Goal: Complete application form

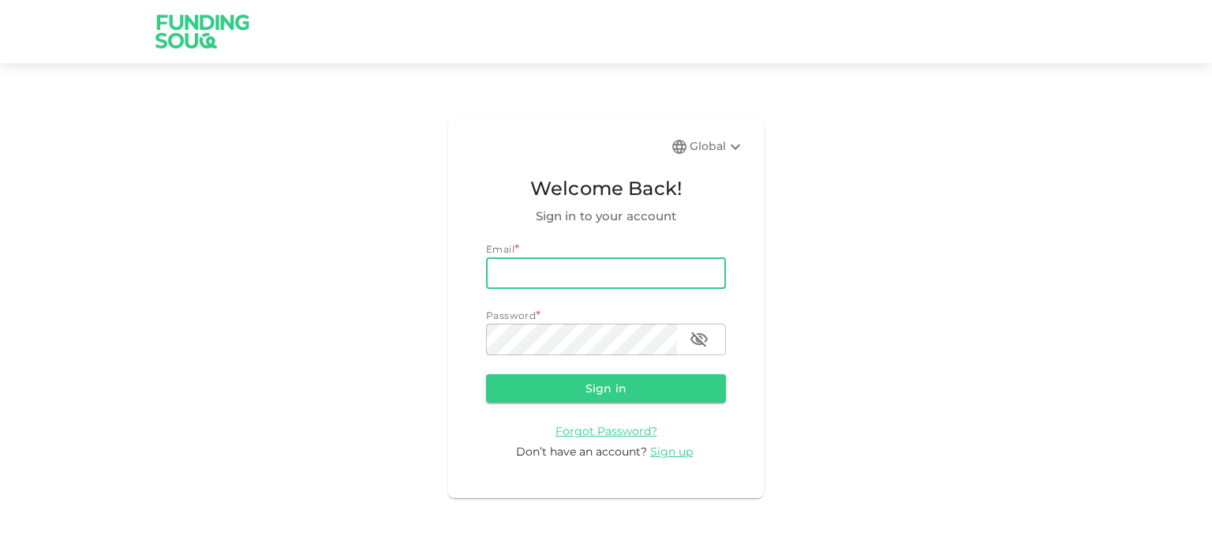
click at [526, 269] on input "email" at bounding box center [606, 273] width 240 height 32
type input "erv778@gmail.com"
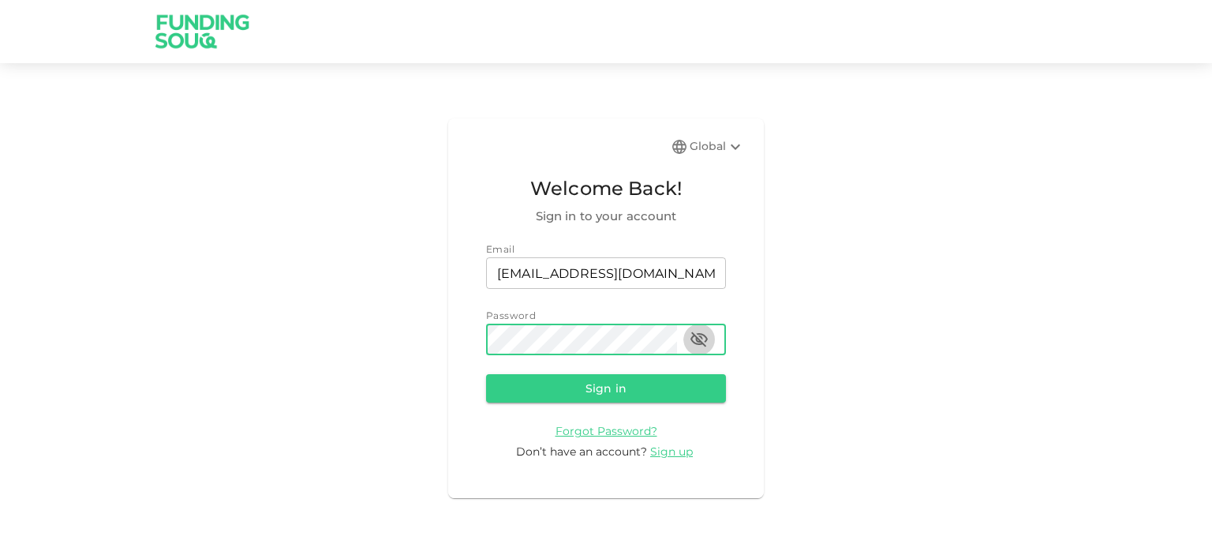
click at [702, 337] on icon "button" at bounding box center [699, 339] width 19 height 19
click at [600, 387] on button "Sign in" at bounding box center [606, 388] width 240 height 28
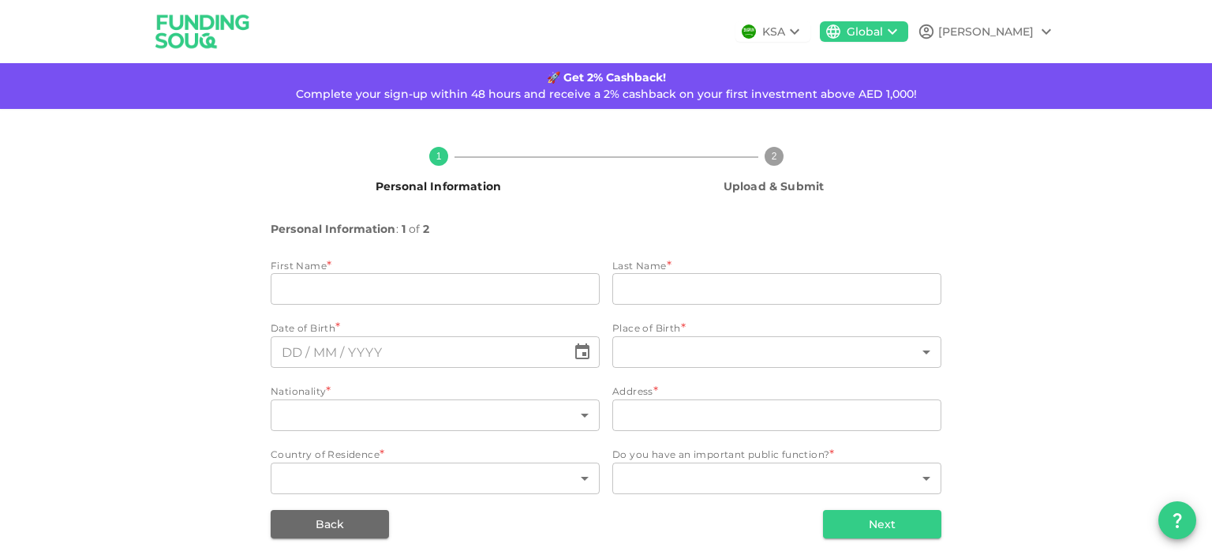
type input "Edwin"
type input "Vargas"
type input "155"
type input "107 New Building"
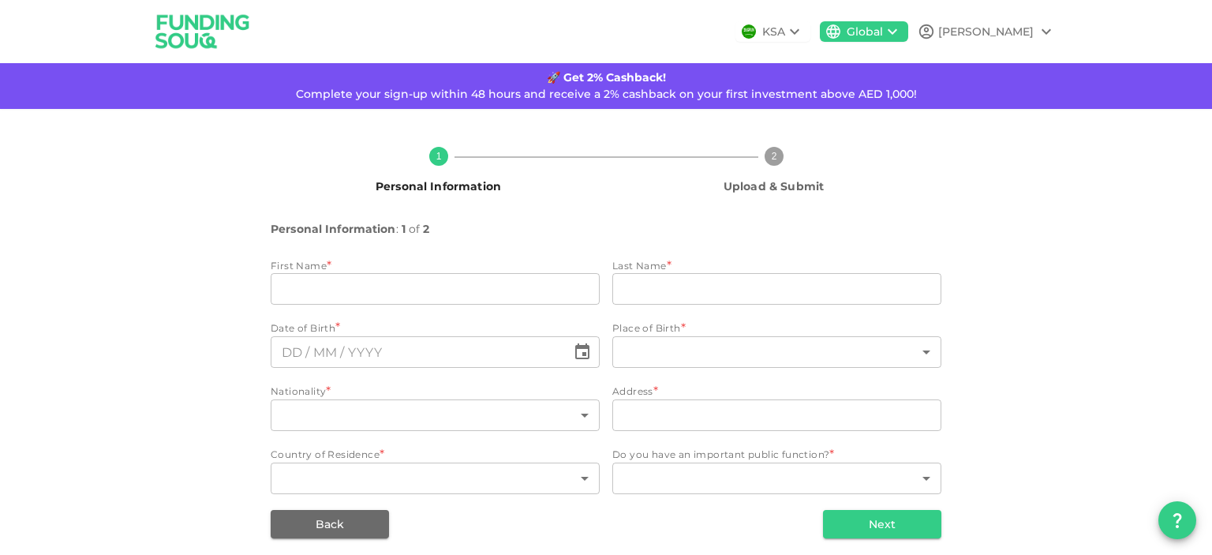
type input "2"
type input "1"
type input "⁦⁨06⁩ / ⁨06⁩ / ⁨1976⁩⁩"
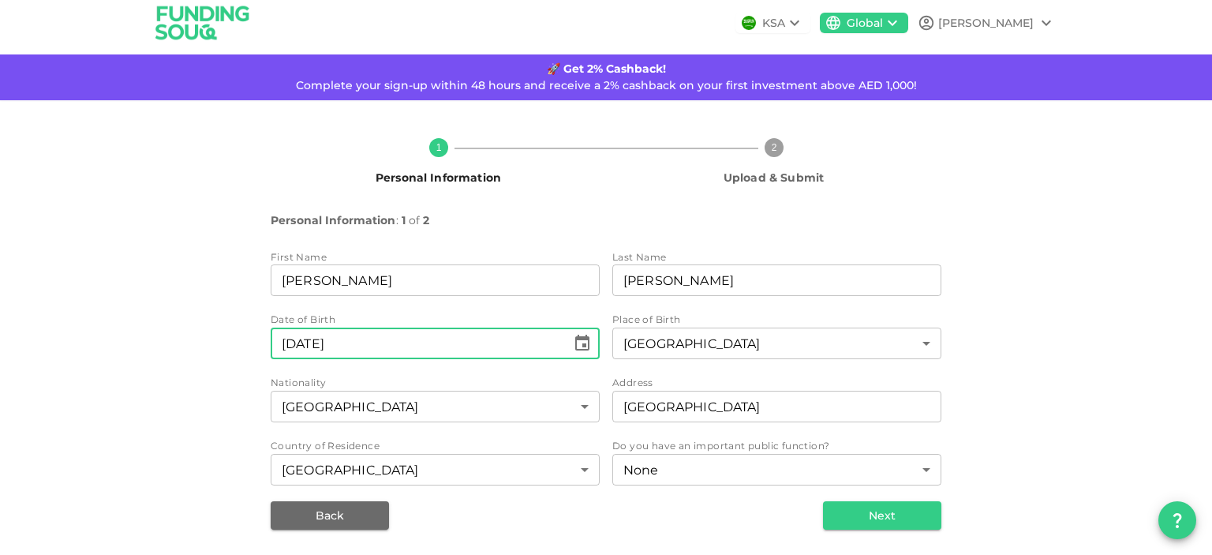
scroll to position [8, 0]
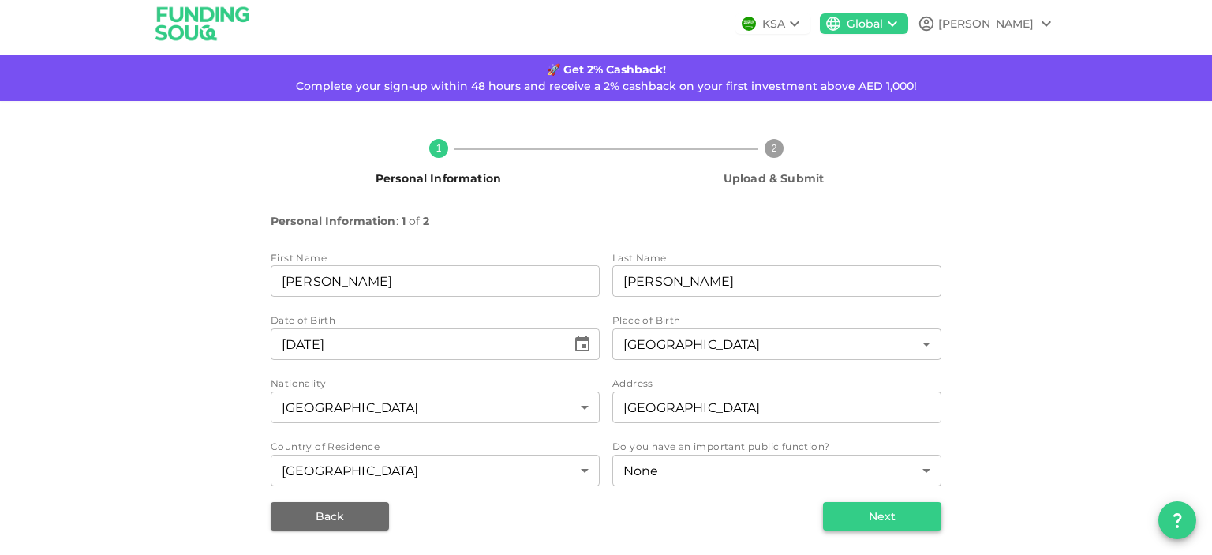
click at [881, 516] on button "Next" at bounding box center [882, 516] width 118 height 28
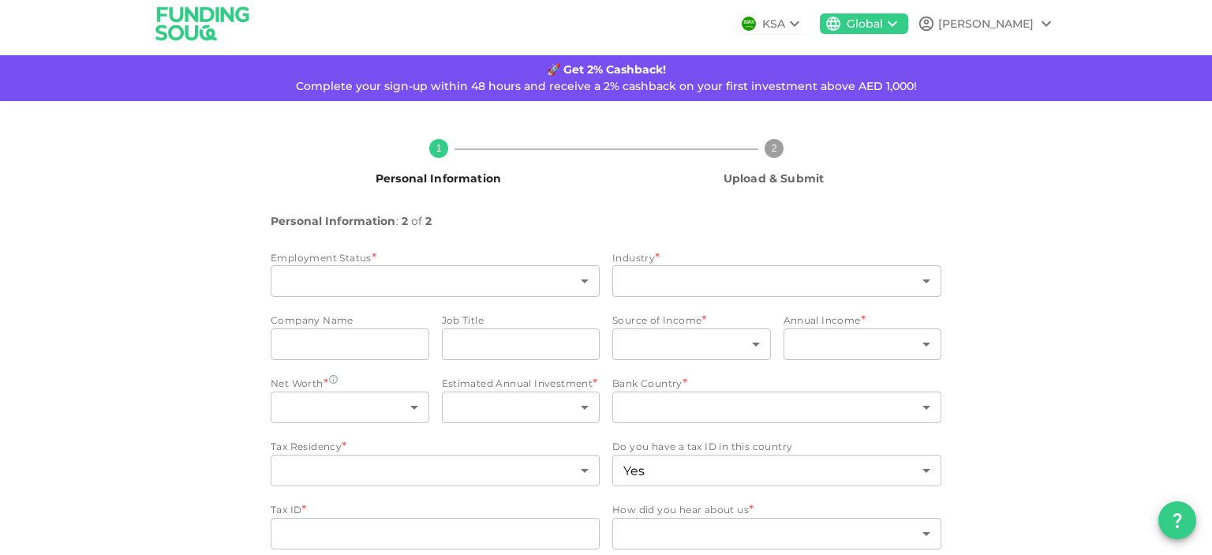
type input "13"
type input "2"
type input "Gulf Contracting & Landscaping LLC"
type input "QAQC Engr."
type input "1"
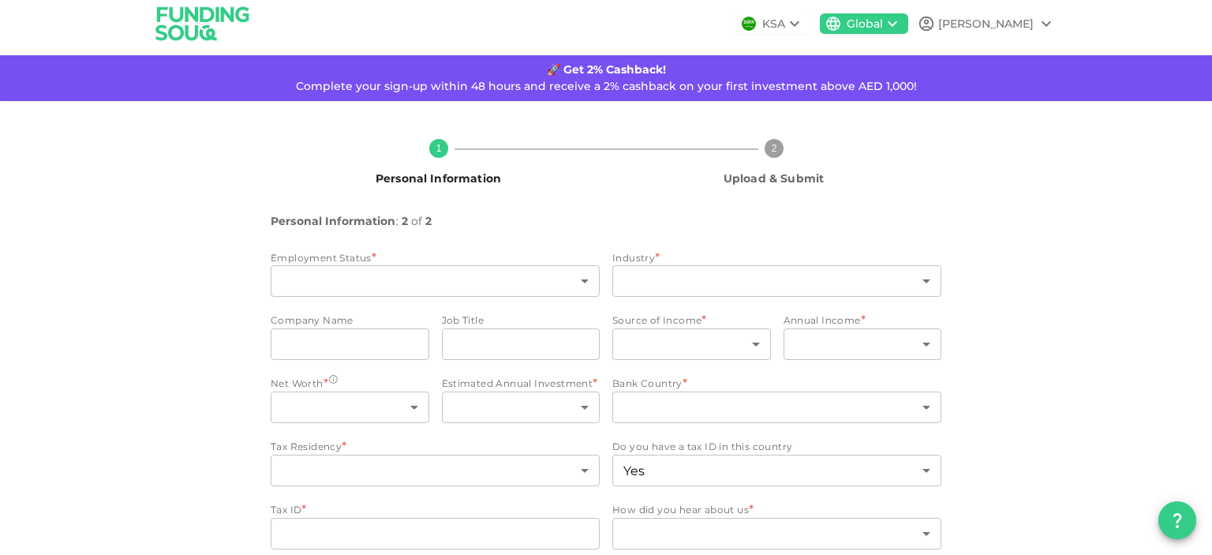
type input "1"
type input "2"
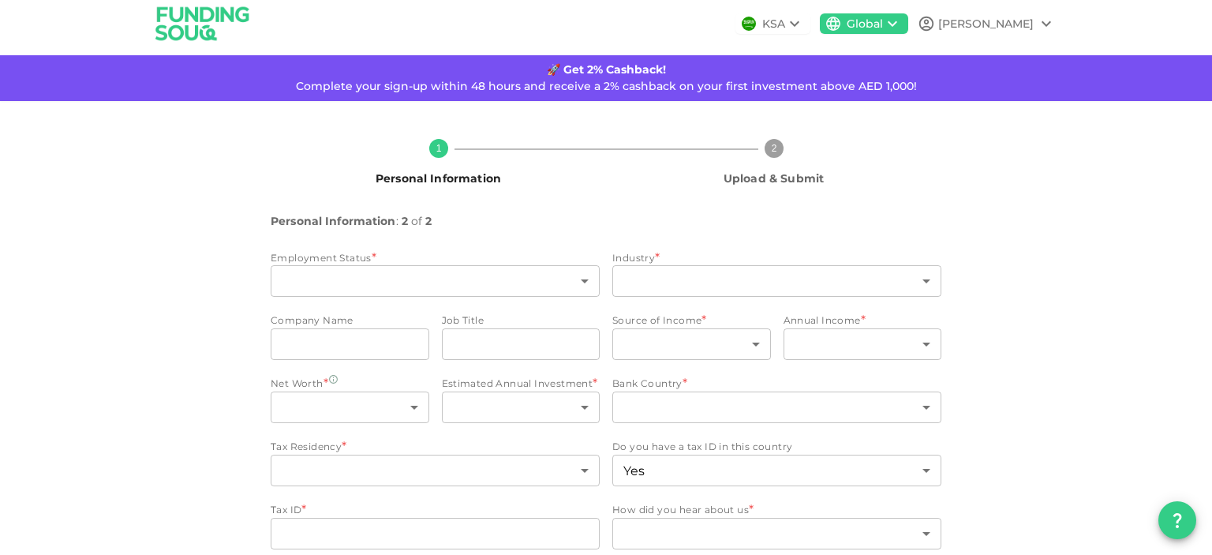
type input "false"
type input "1"
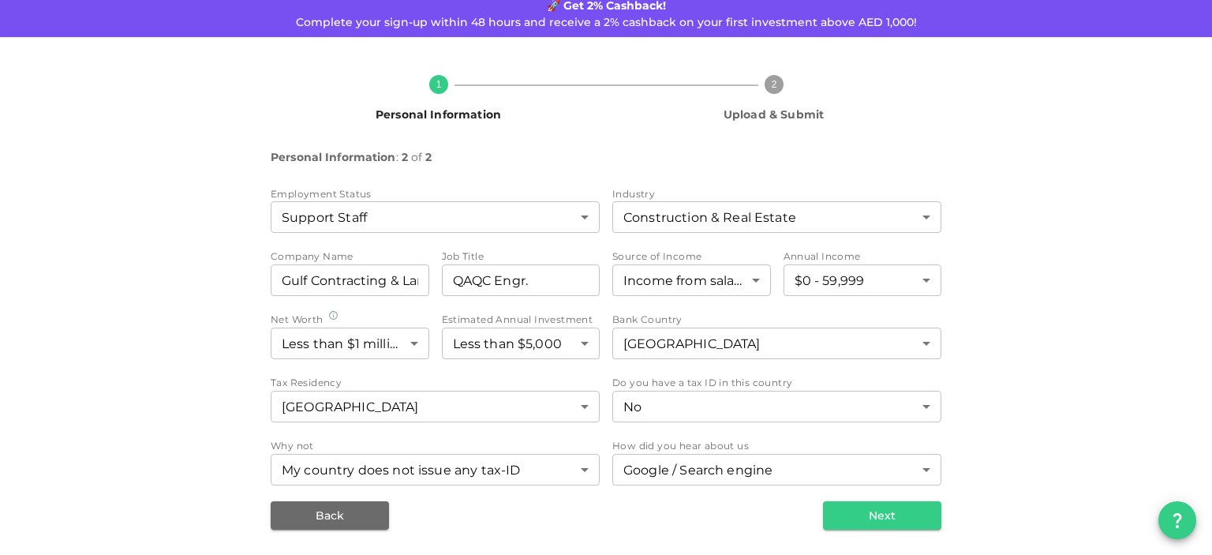
scroll to position [71, 0]
click at [867, 512] on button "Next" at bounding box center [882, 516] width 118 height 28
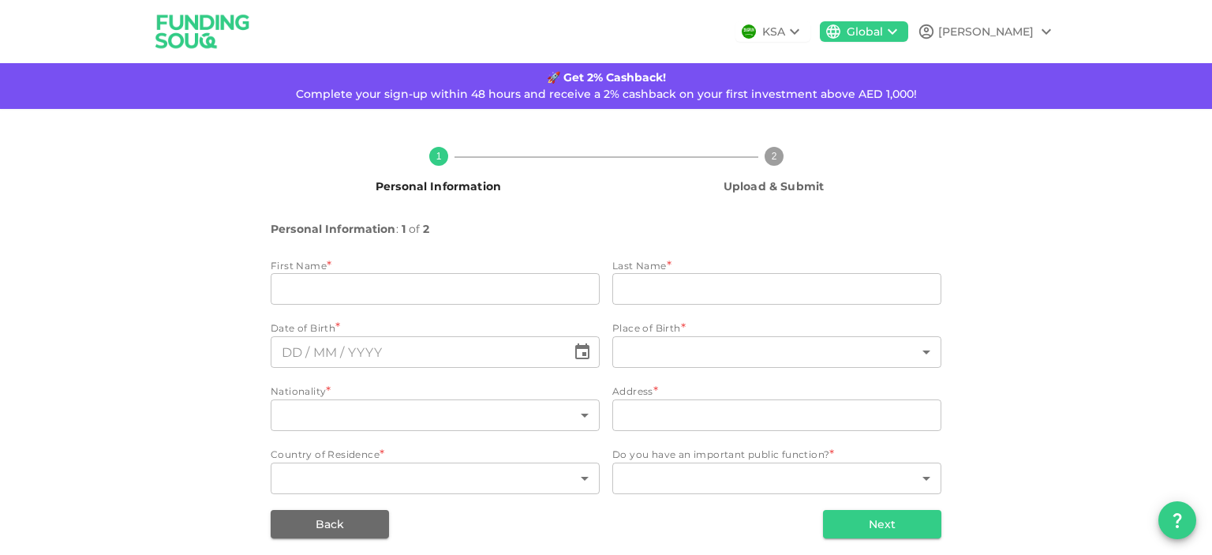
type input "Edwin"
type input "Vargas"
type input "155"
type input "107 New Building"
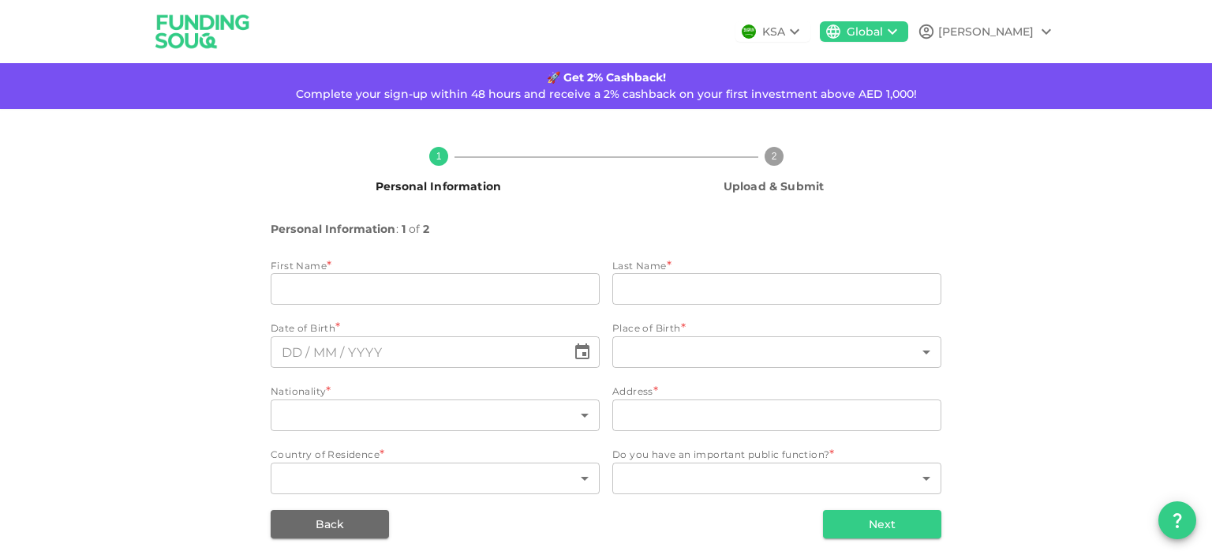
type input "2"
type input "1"
type input "⁦⁨06⁩ / ⁨06⁩ / ⁨1976⁩⁩"
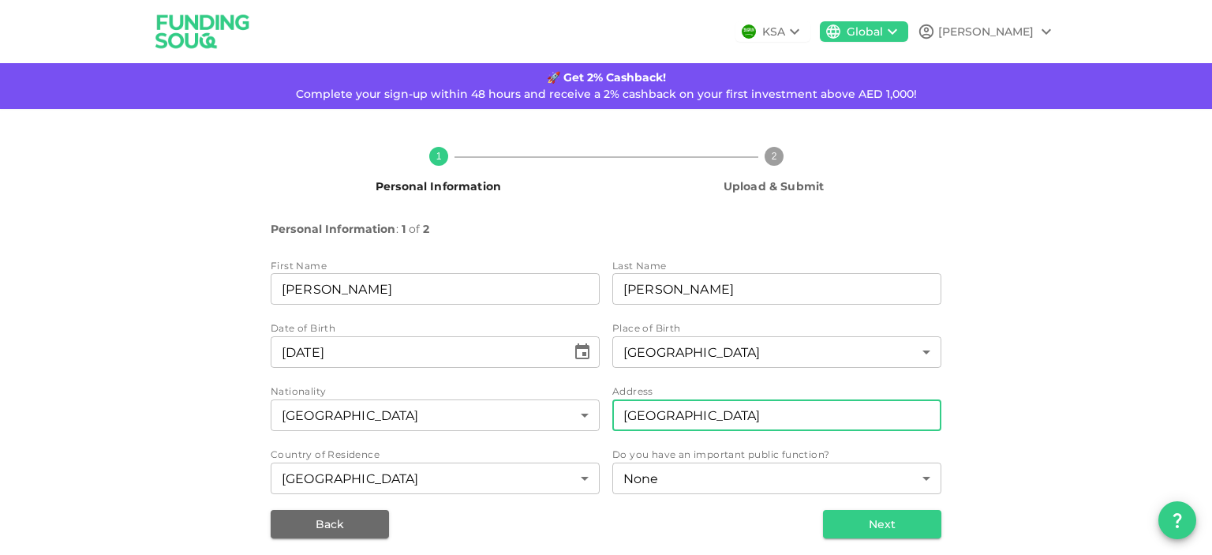
click at [638, 413] on input "107 New Building" at bounding box center [776, 415] width 329 height 32
type input "103 Al Sanqiti Building"
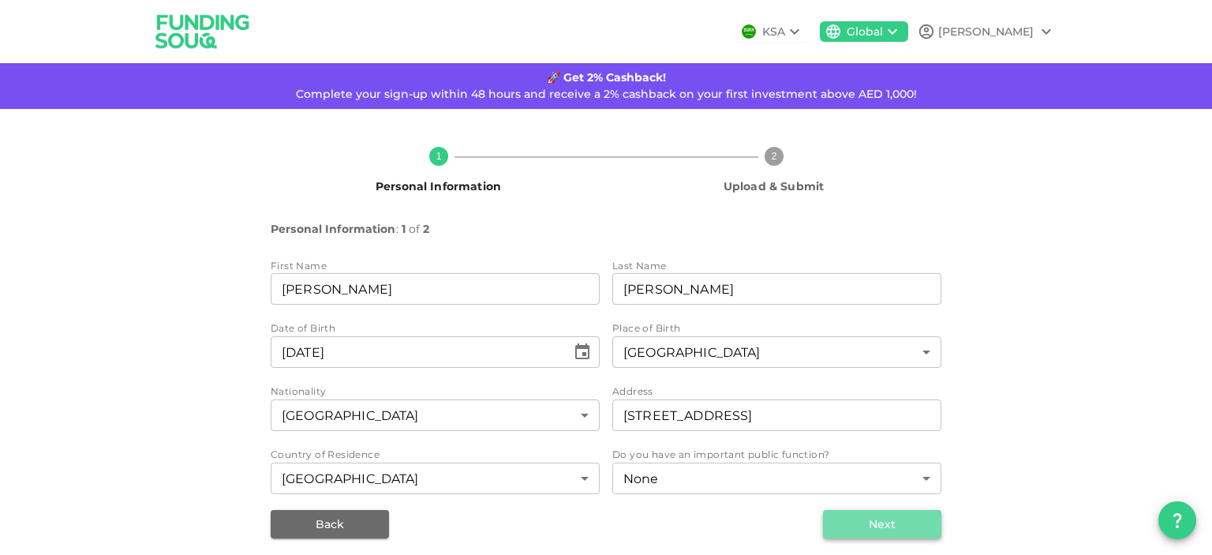
click at [872, 522] on button "Next" at bounding box center [882, 524] width 118 height 28
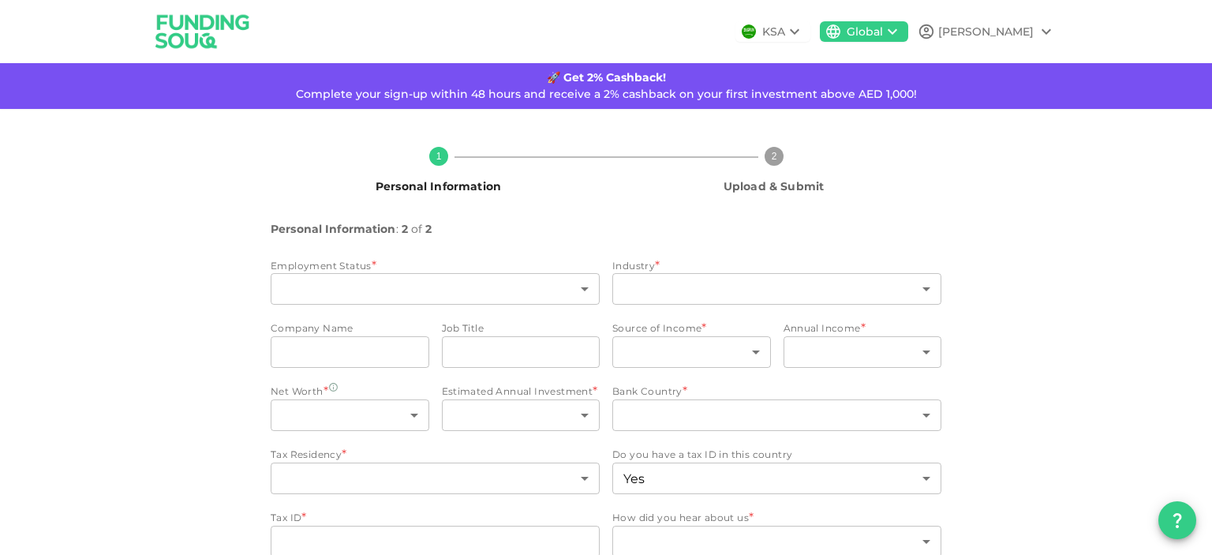
type input "13"
type input "2"
type input "Gulf Contracting & Landscaping LLC"
type input "QAQC Engr."
type input "1"
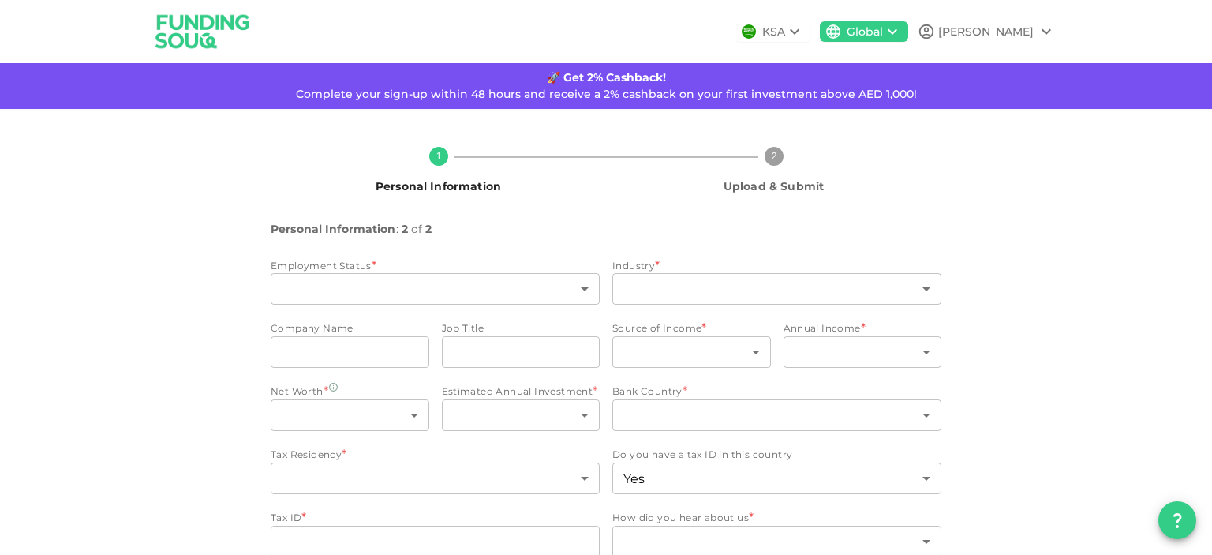
type input "1"
type input "2"
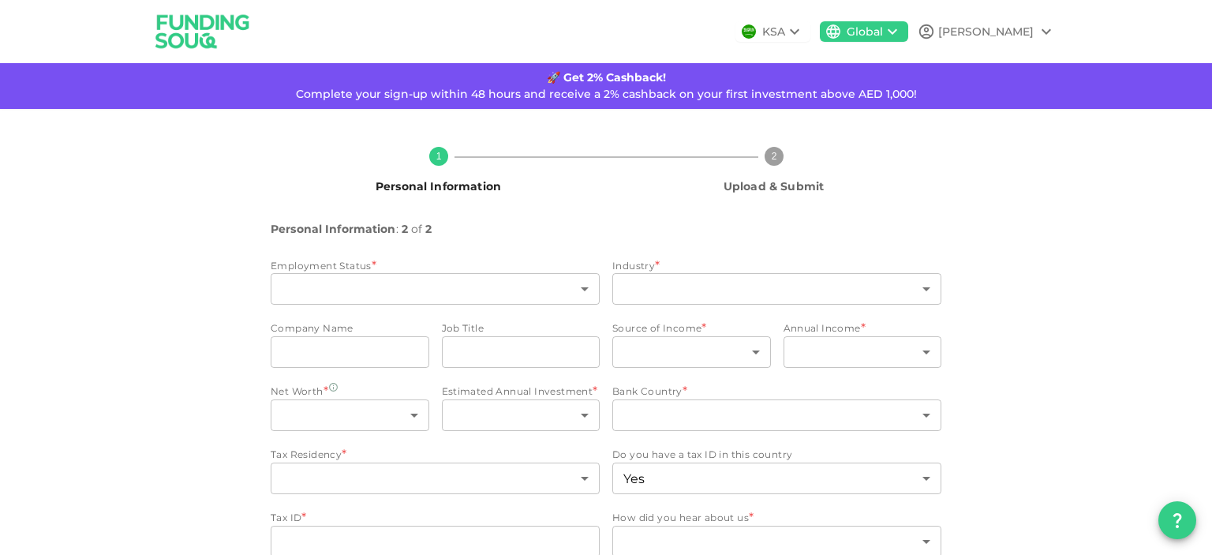
type input "false"
type input "1"
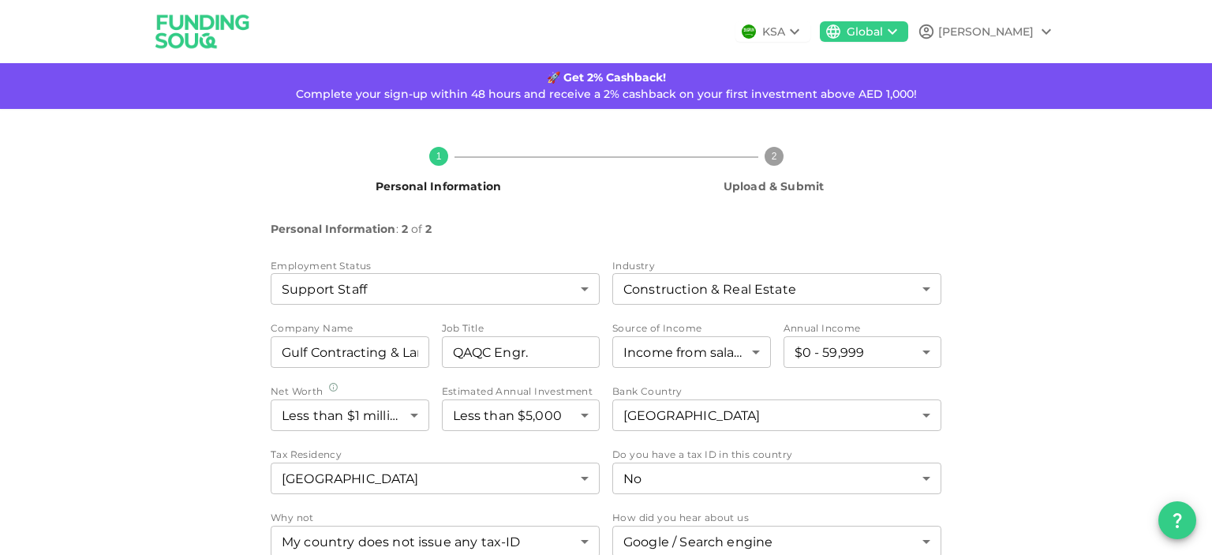
scroll to position [72, 0]
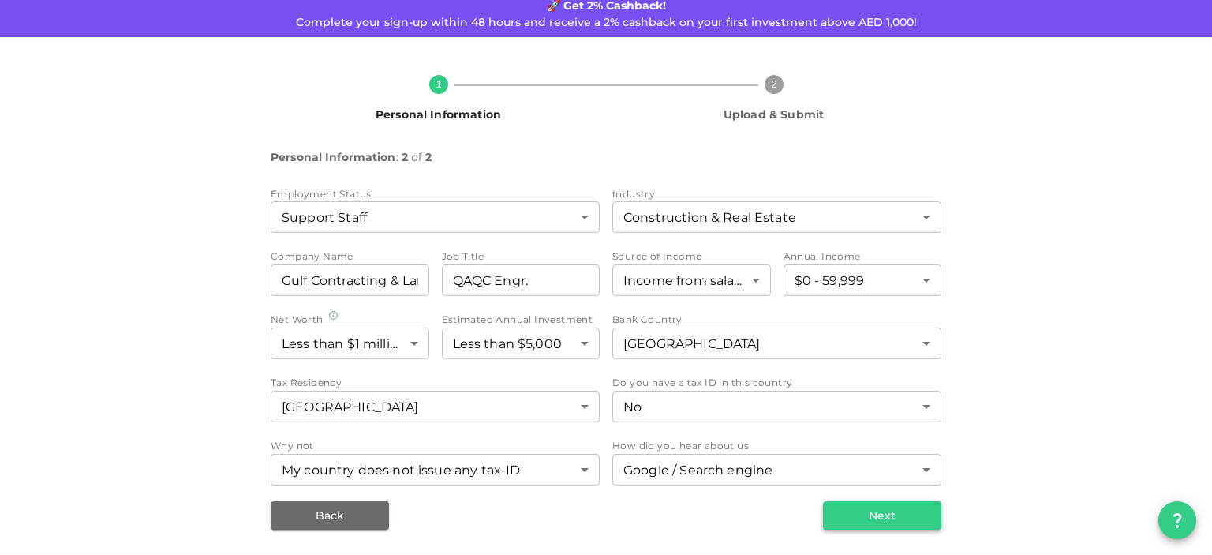
click at [867, 511] on button "Next" at bounding box center [882, 515] width 118 height 28
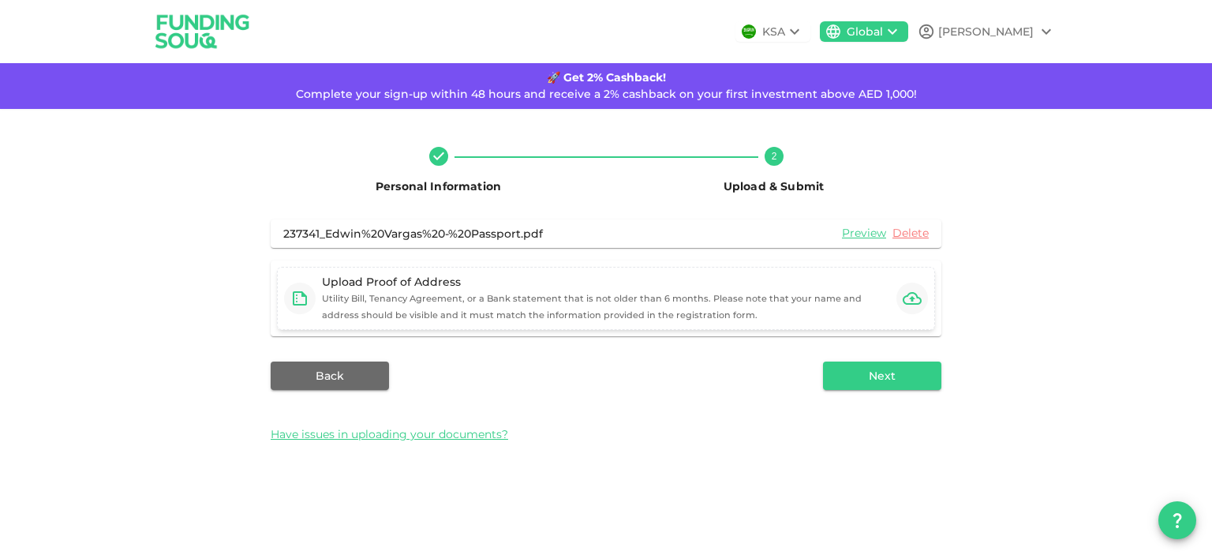
click at [686, 318] on small "Utility Bill, Tenancy Agreement, or a Bank statement that is not older than 6 m…" at bounding box center [592, 307] width 540 height 28
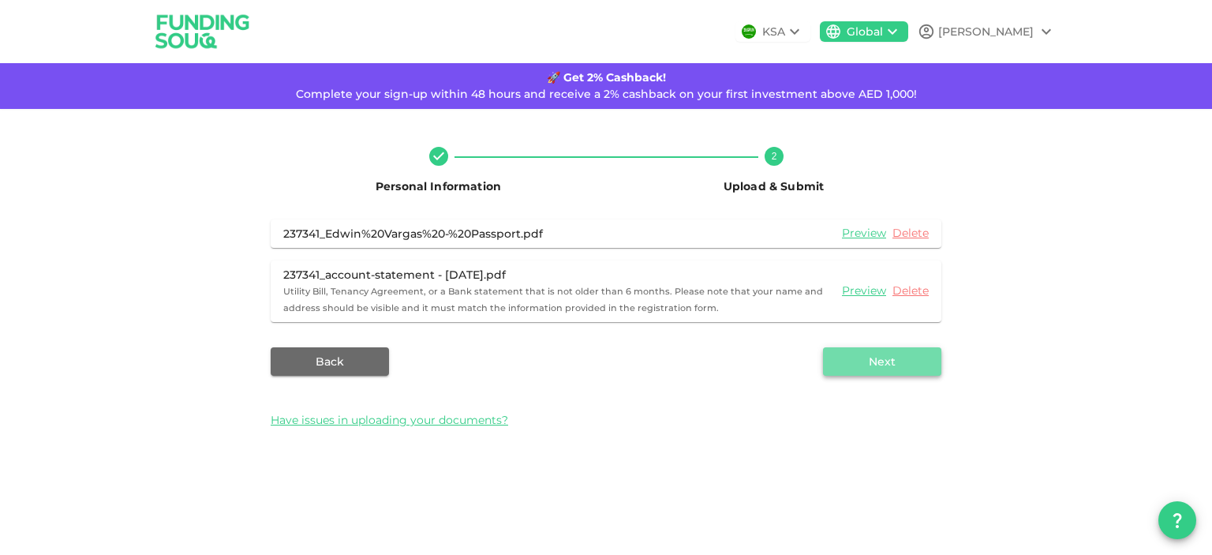
click at [889, 359] on button "Next" at bounding box center [882, 361] width 118 height 28
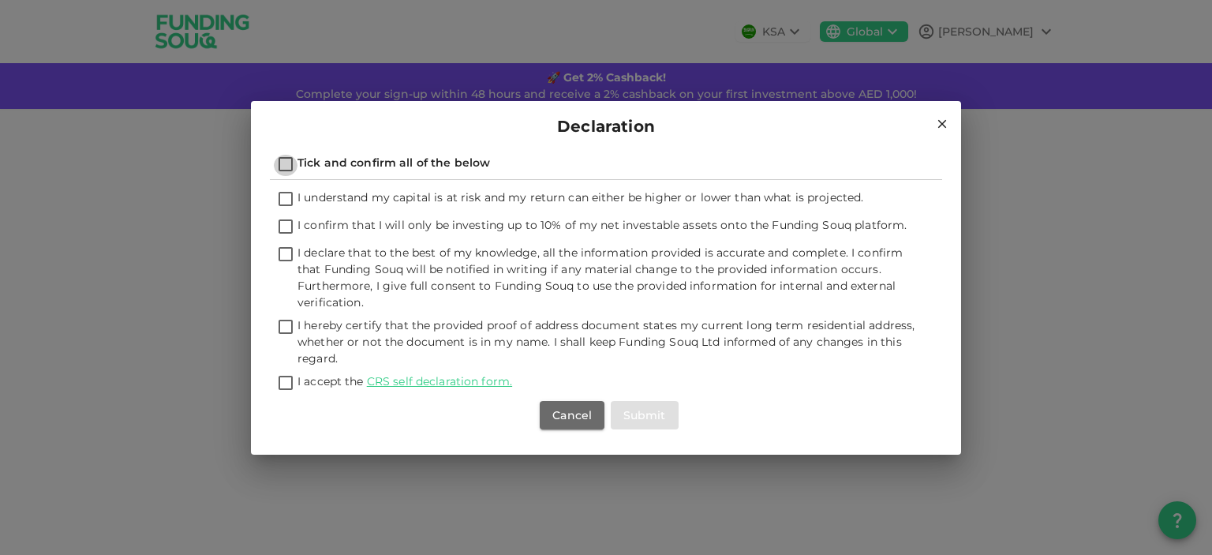
click at [286, 166] on input "Tick and confirm all of the below" at bounding box center [286, 165] width 24 height 21
checkbox input "true"
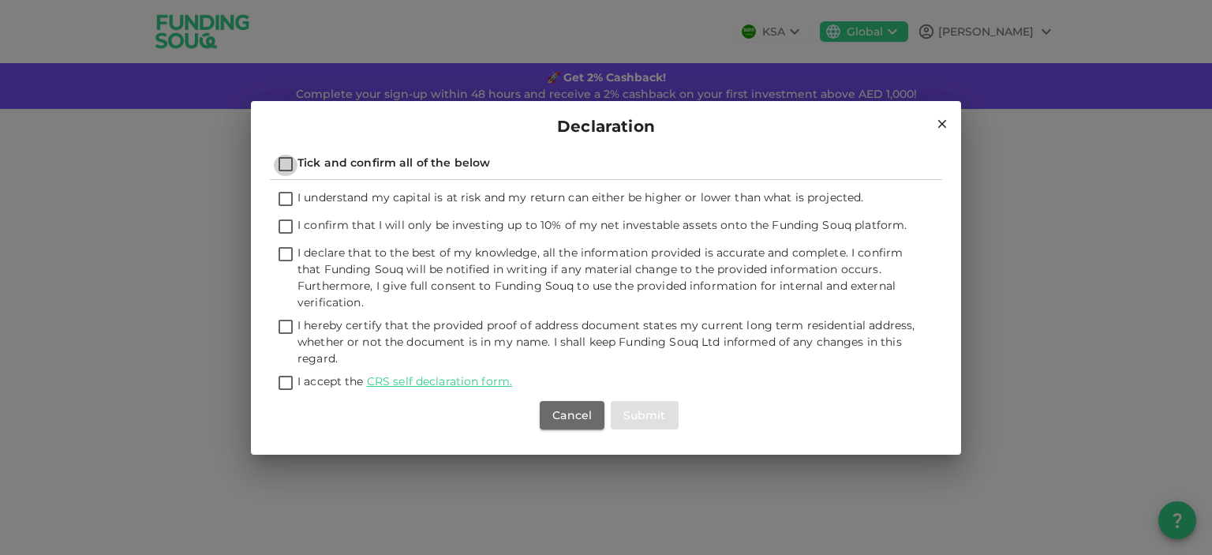
checkbox input "true"
click at [640, 410] on button "Submit" at bounding box center [645, 415] width 68 height 28
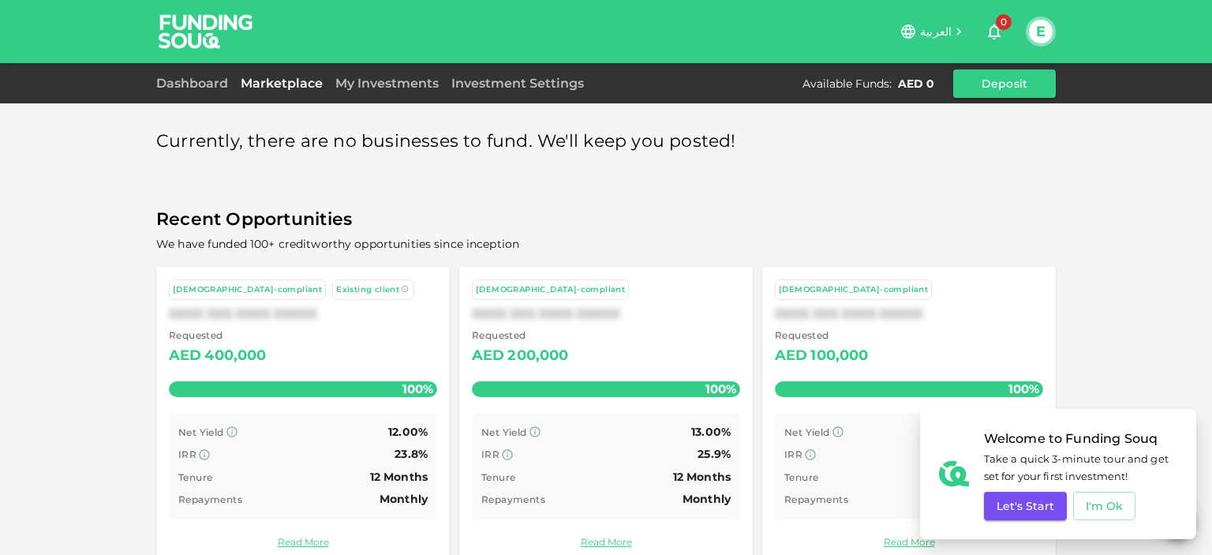
scroll to position [28, 0]
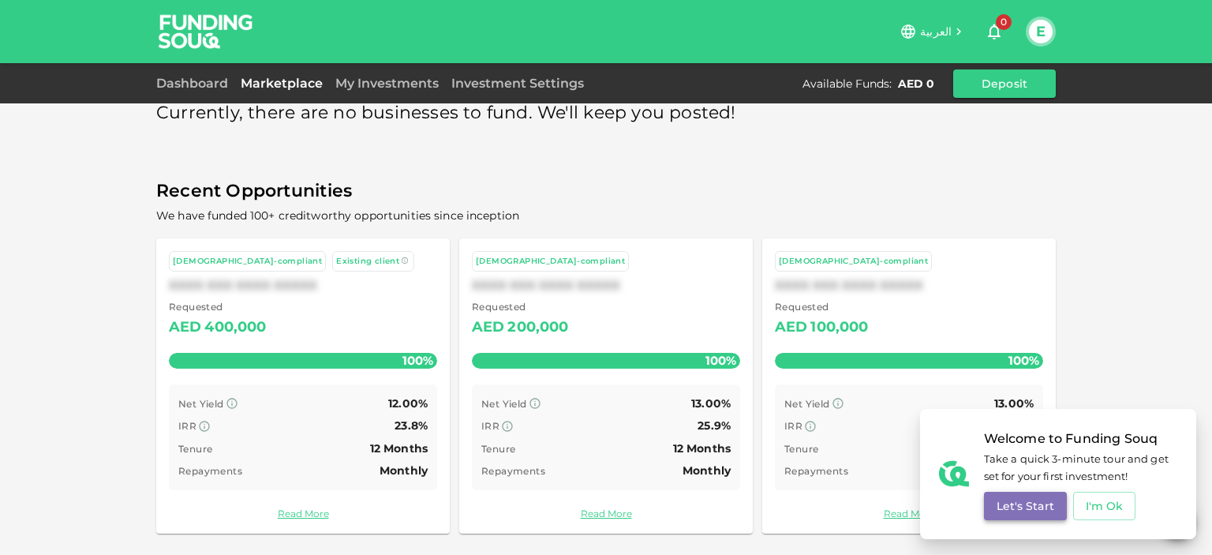
click at [1032, 502] on button "Let's Start" at bounding box center [1025, 506] width 83 height 28
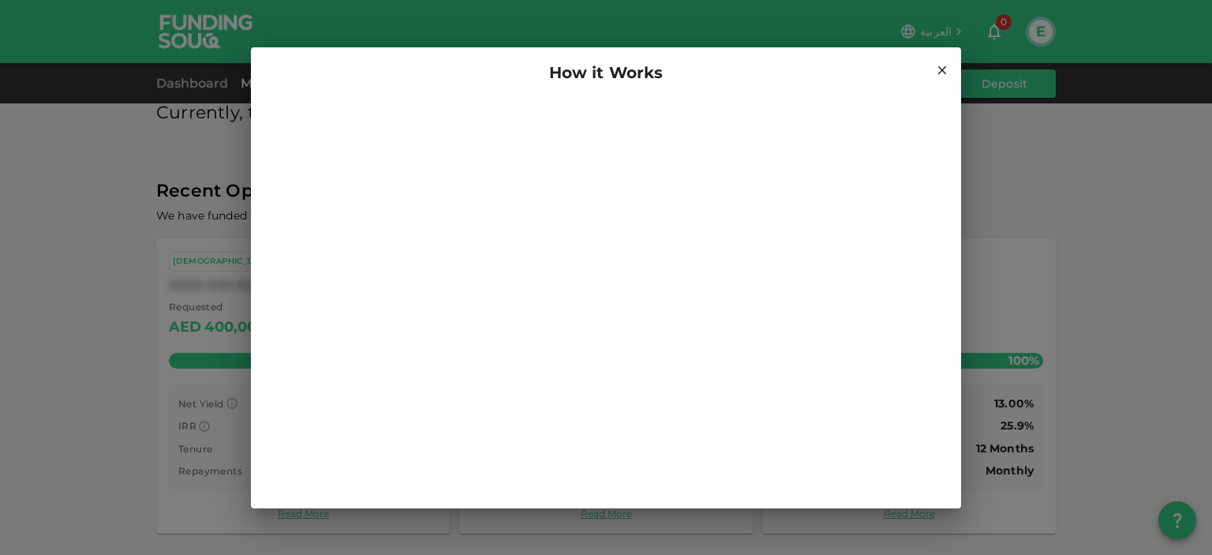
click at [941, 65] on icon at bounding box center [942, 70] width 14 height 14
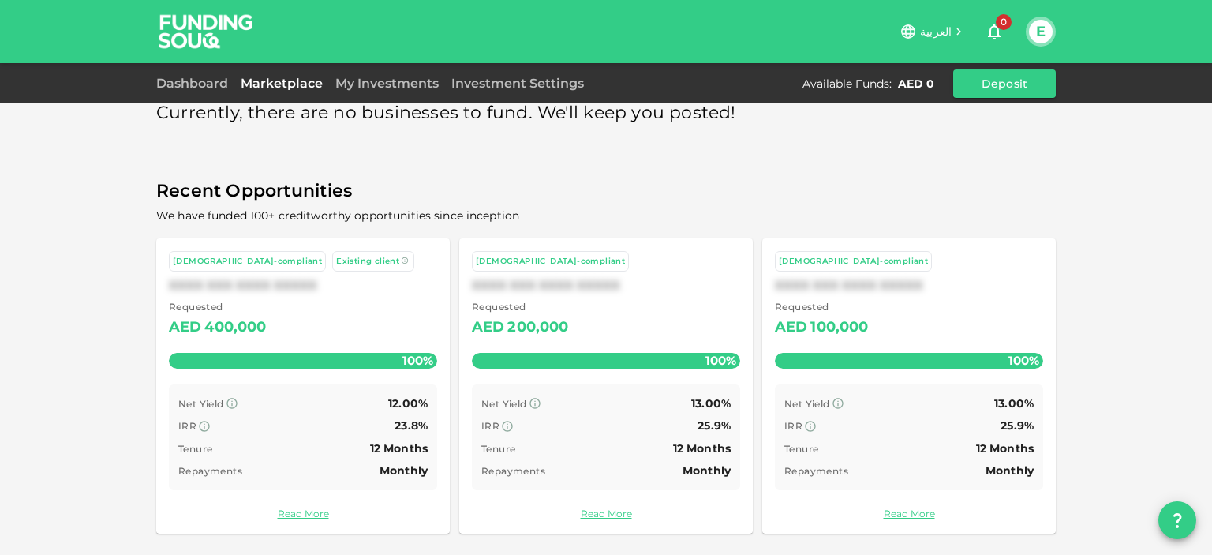
scroll to position [0, 0]
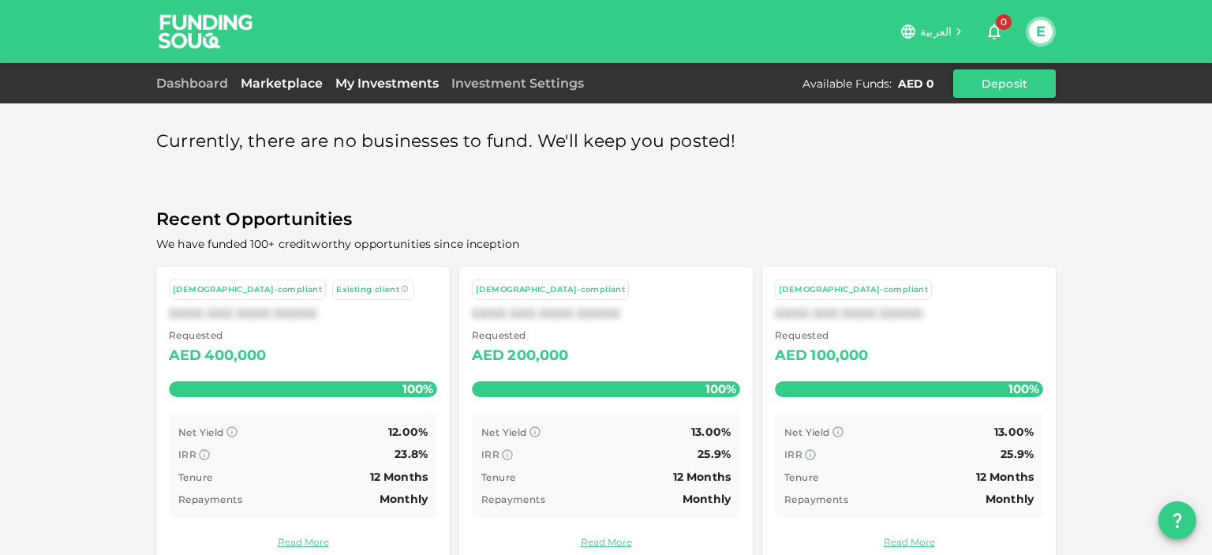
click at [417, 81] on link "My Investments" at bounding box center [387, 83] width 116 height 15
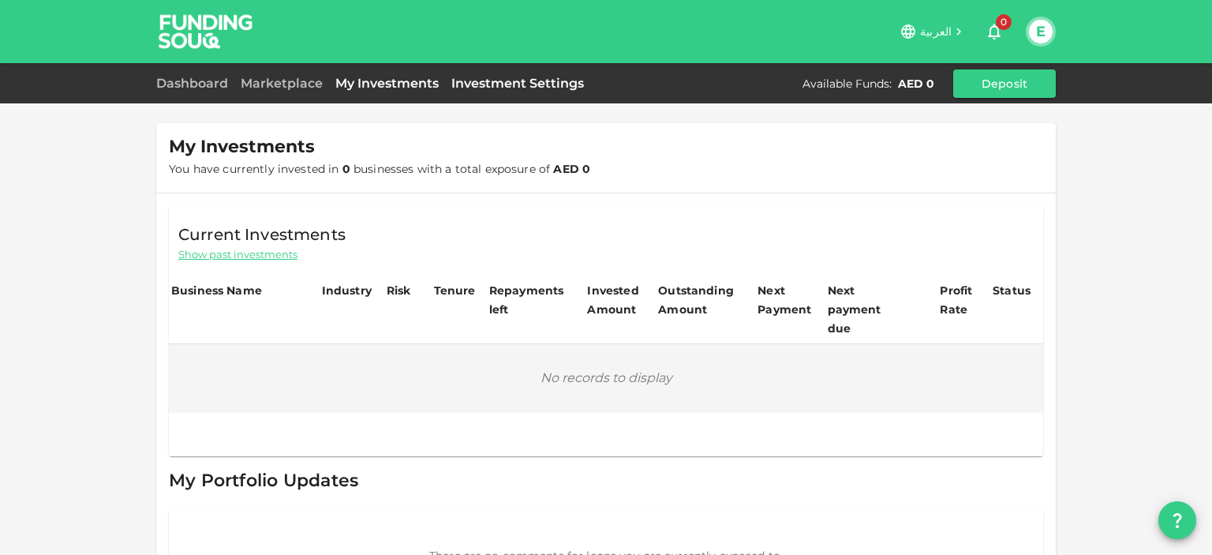
click at [489, 86] on link "Investment Settings" at bounding box center [517, 83] width 145 height 15
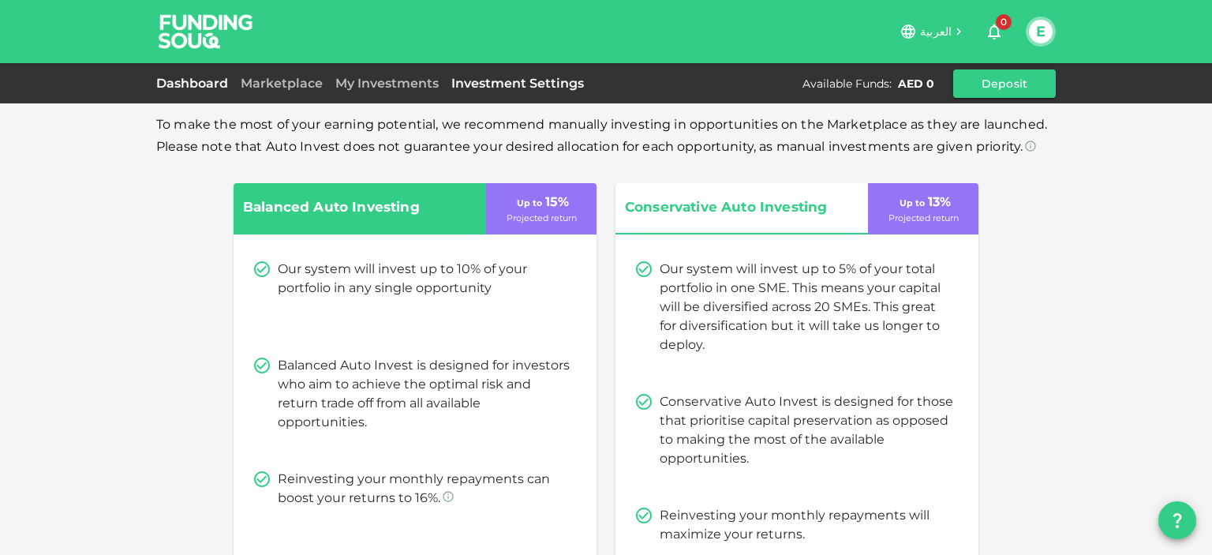
click at [163, 76] on link "Dashboard" at bounding box center [195, 83] width 78 height 15
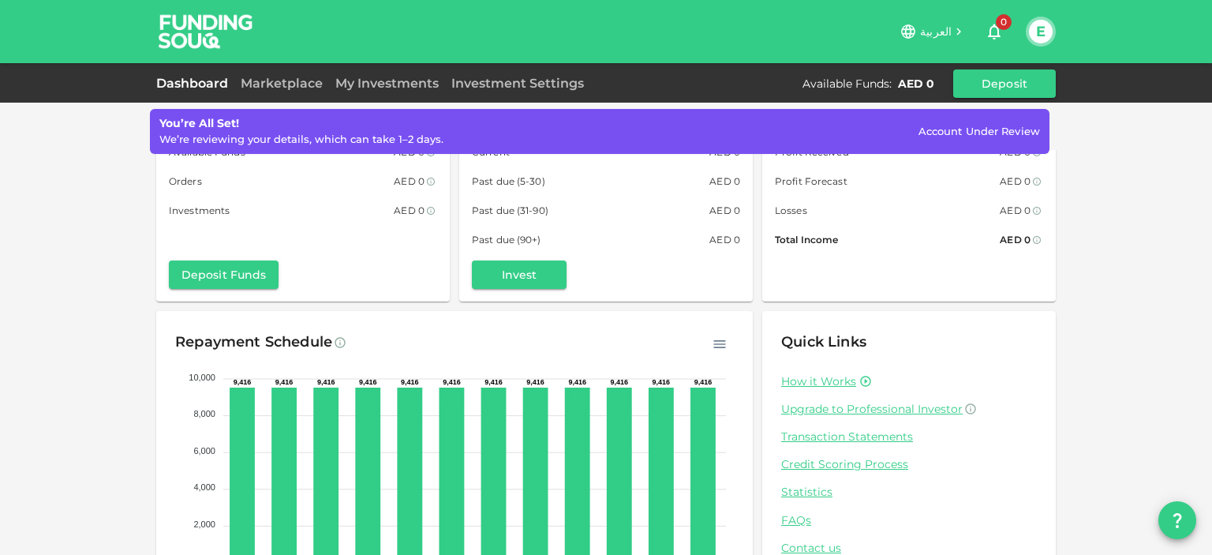
scroll to position [69, 0]
click at [1037, 28] on button "E" at bounding box center [1041, 32] width 24 height 24
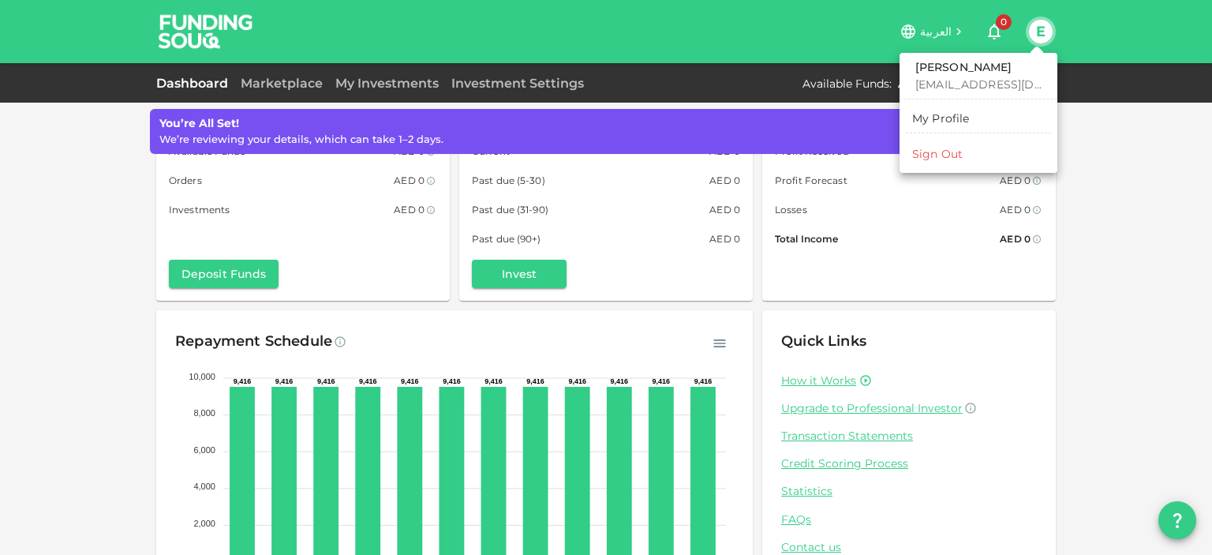
click at [1106, 134] on div at bounding box center [606, 277] width 1212 height 555
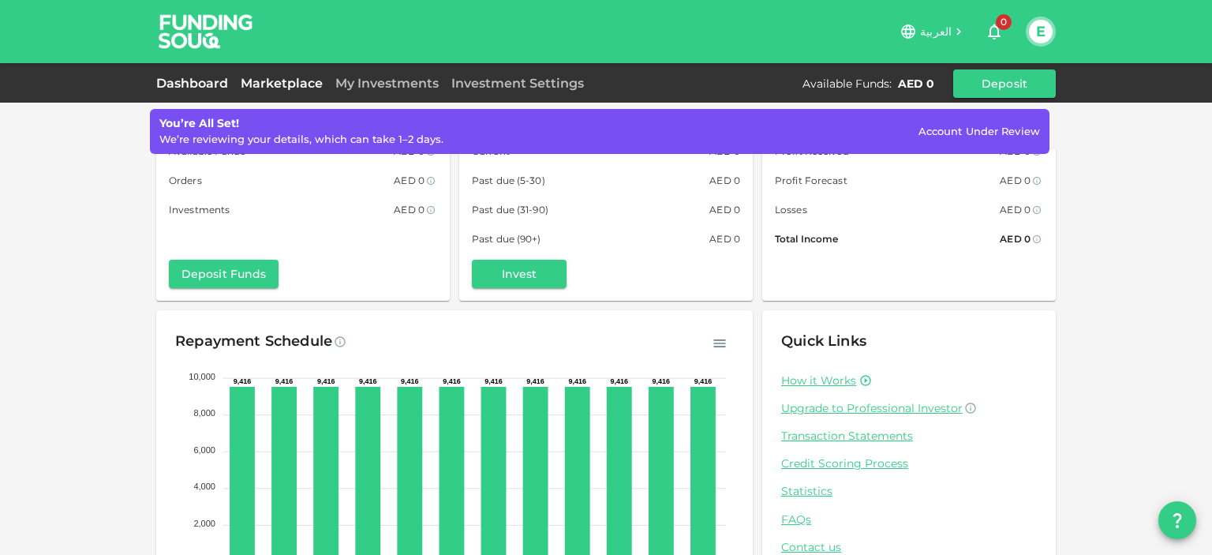
click at [303, 84] on link "Marketplace" at bounding box center [281, 83] width 95 height 15
